Goal: Information Seeking & Learning: Learn about a topic

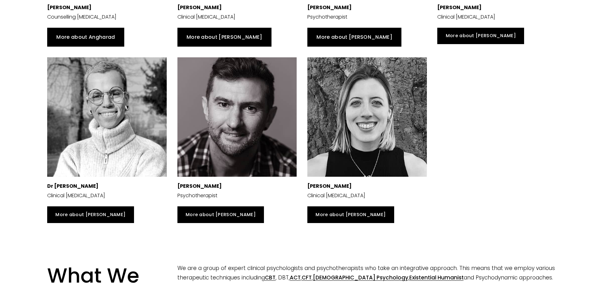
scroll to position [702, 0]
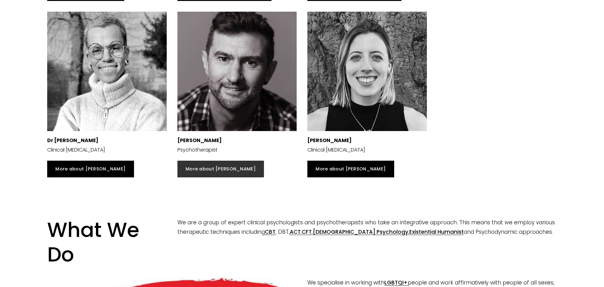
click at [199, 166] on link "More about [PERSON_NAME]" at bounding box center [220, 169] width 87 height 17
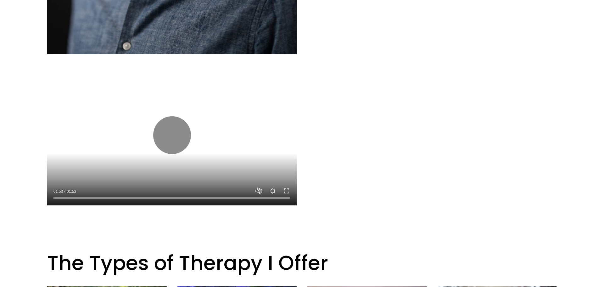
scroll to position [499, 0]
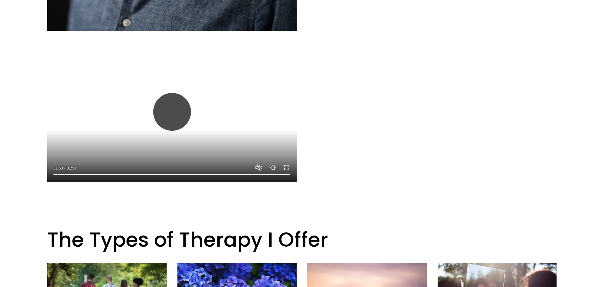
click at [168, 109] on button "Play" at bounding box center [172, 112] width 38 height 38
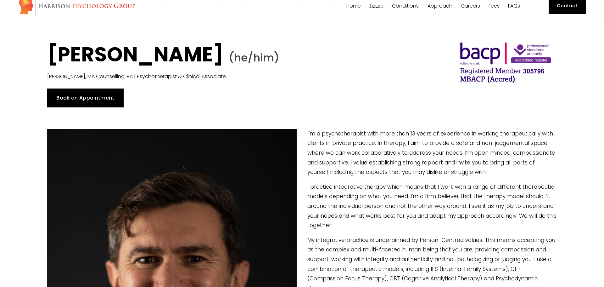
scroll to position [0, 0]
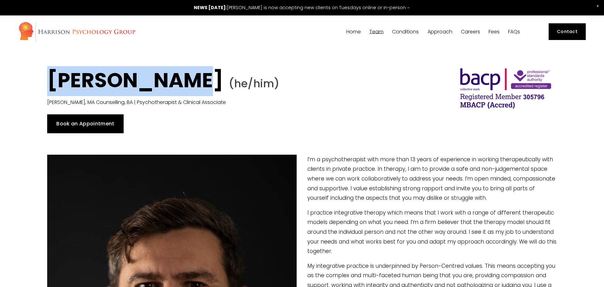
drag, startPoint x: 51, startPoint y: 79, endPoint x: 176, endPoint y: 80, distance: 125.3
click at [176, 80] on strong "[PERSON_NAME]" at bounding box center [135, 80] width 176 height 28
copy strong "[PERSON_NAME]"
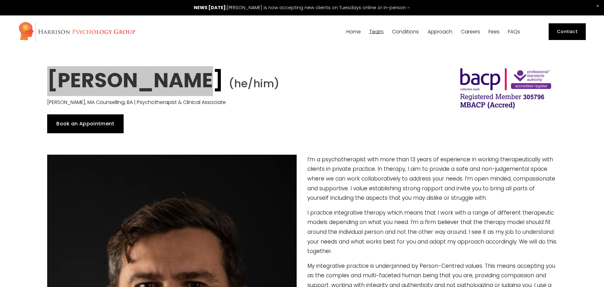
type input "17.15"
